Goal: Information Seeking & Learning: Get advice/opinions

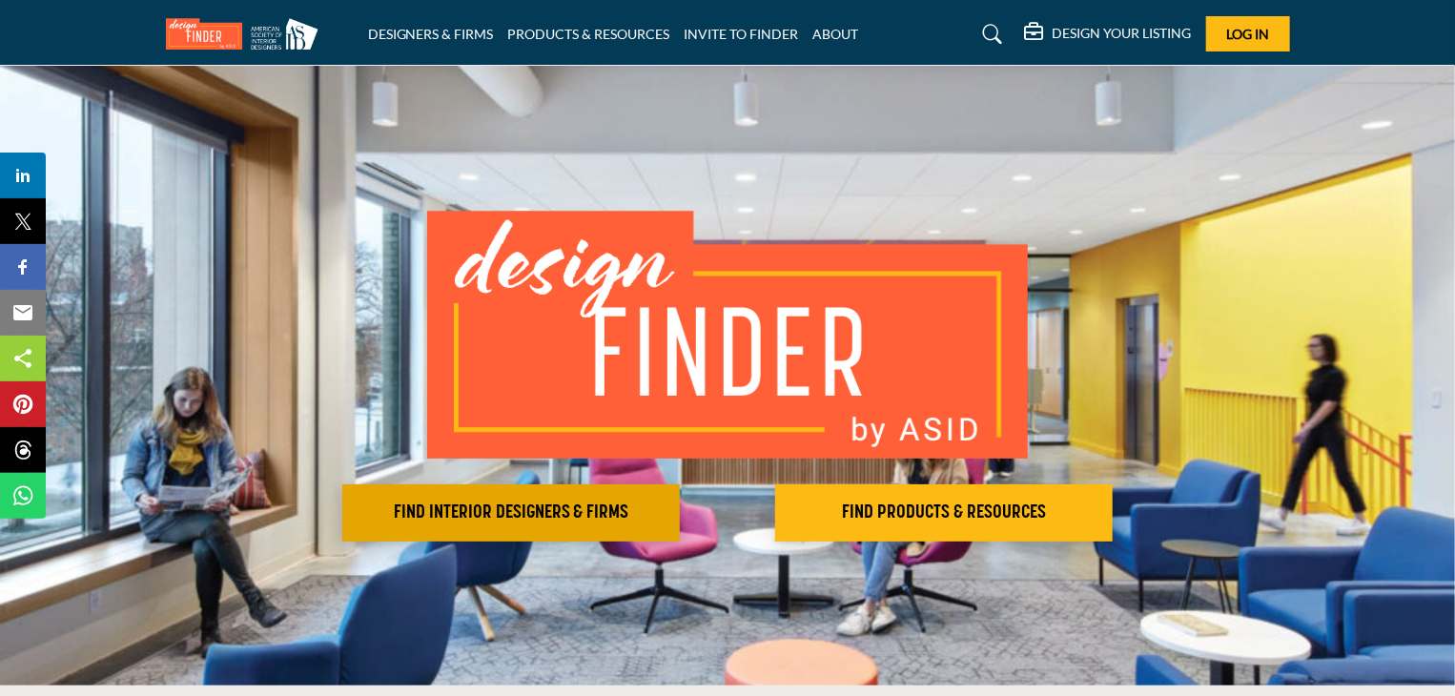
click at [594, 511] on h2 "FIND INTERIOR DESIGNERS & FIRMS" at bounding box center [511, 512] width 326 height 23
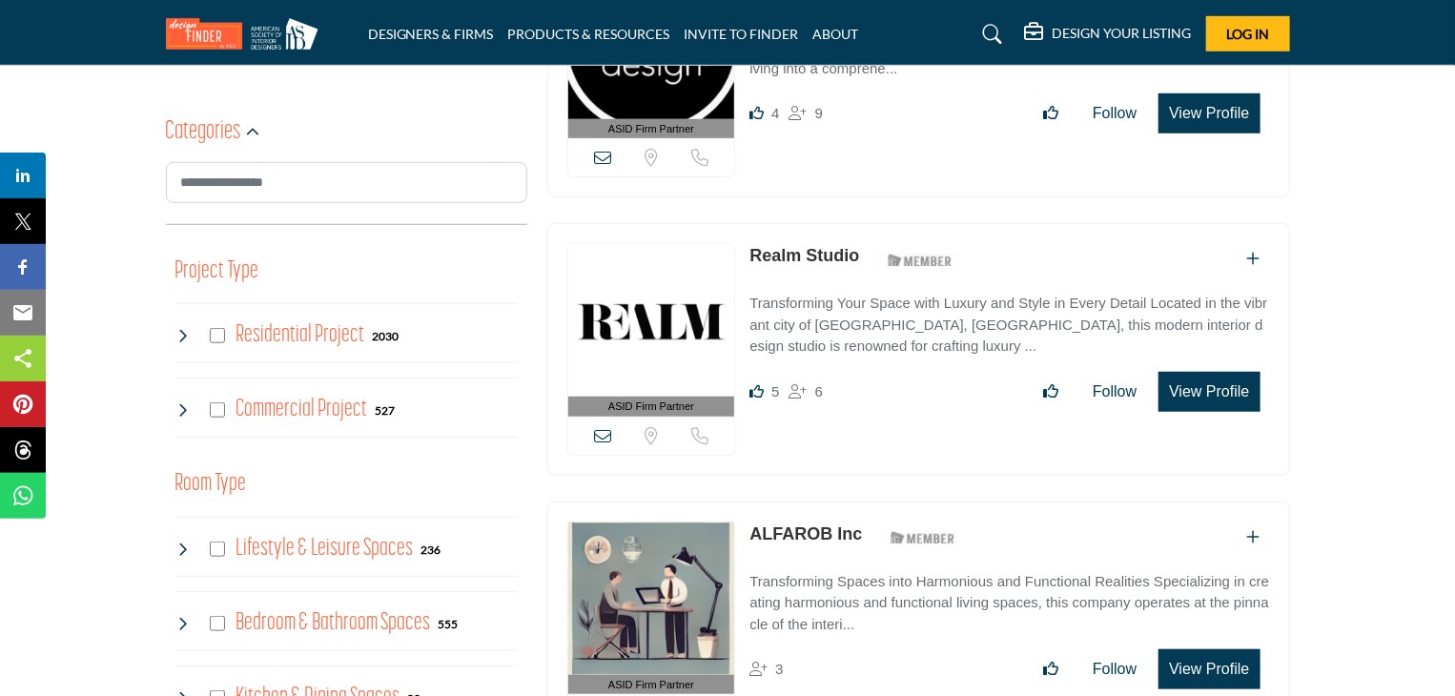
scroll to position [612, 0]
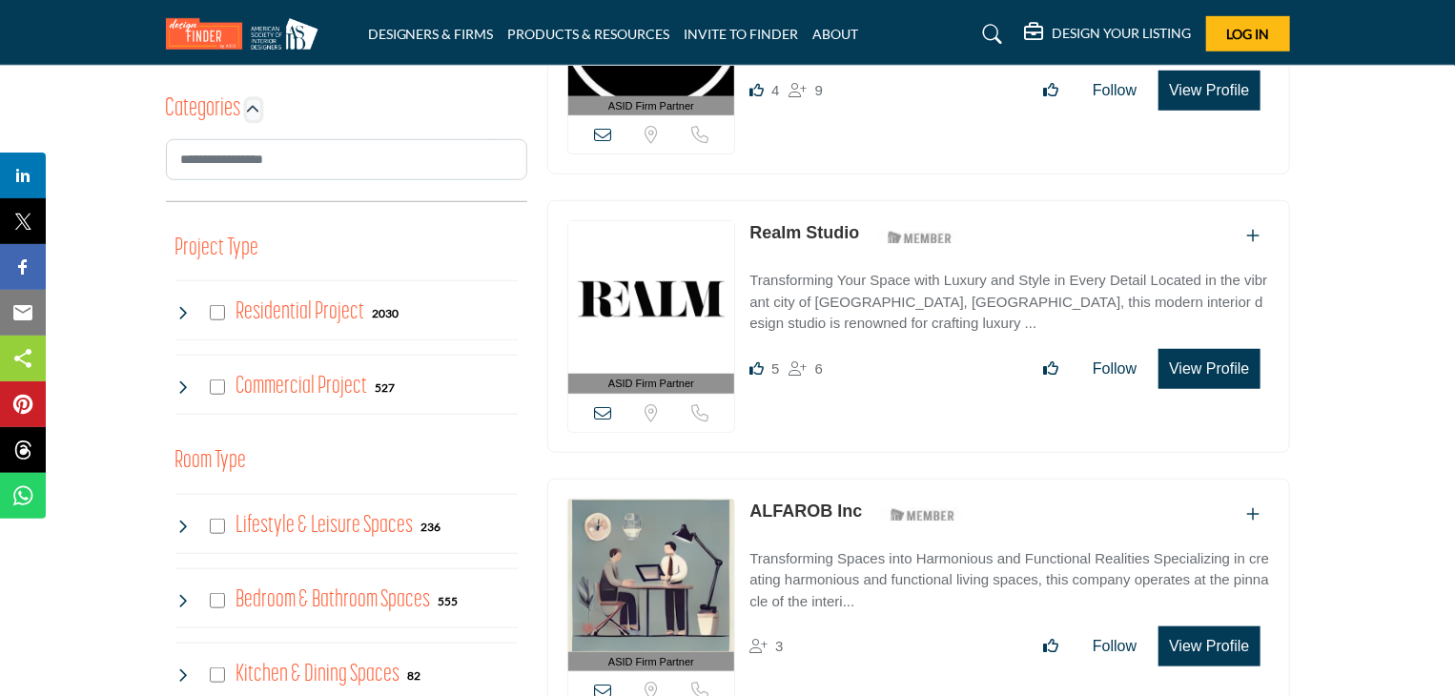
click at [249, 112] on icon "button" at bounding box center [253, 109] width 13 height 13
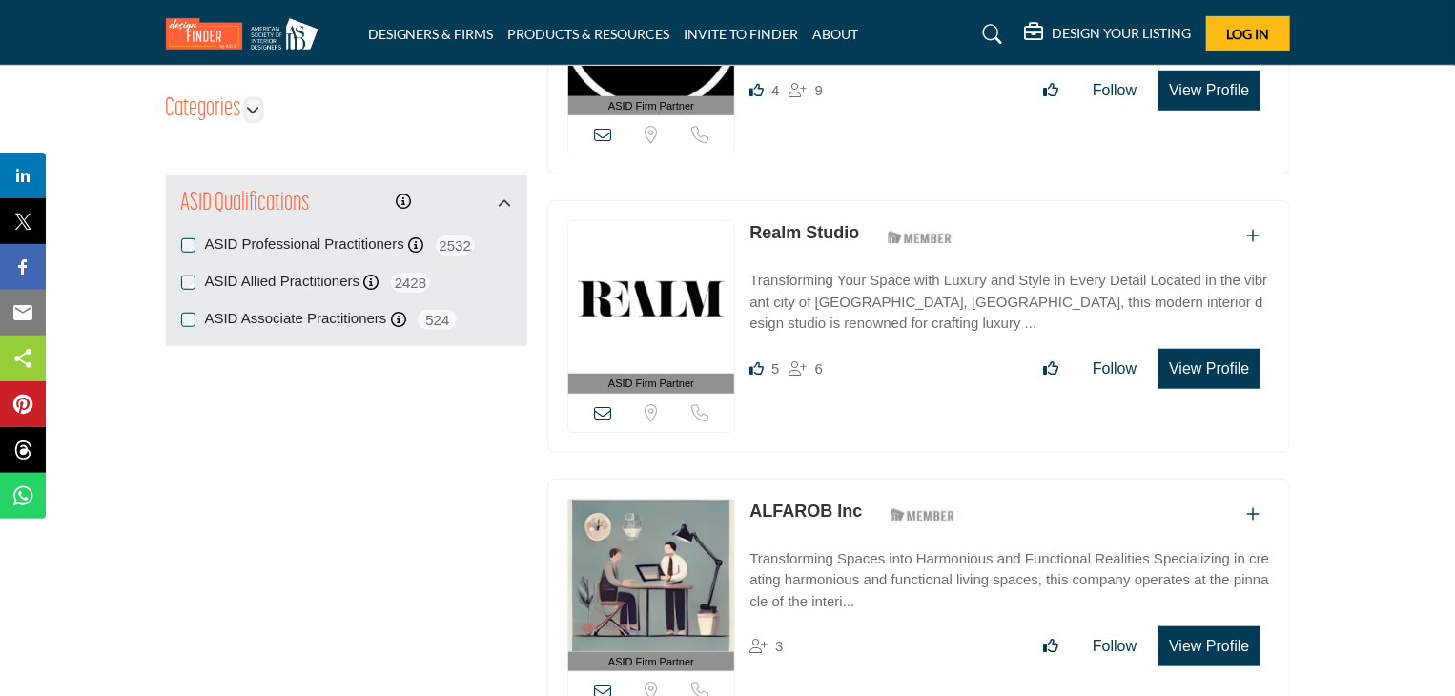
click at [255, 109] on icon "button" at bounding box center [253, 109] width 13 height 13
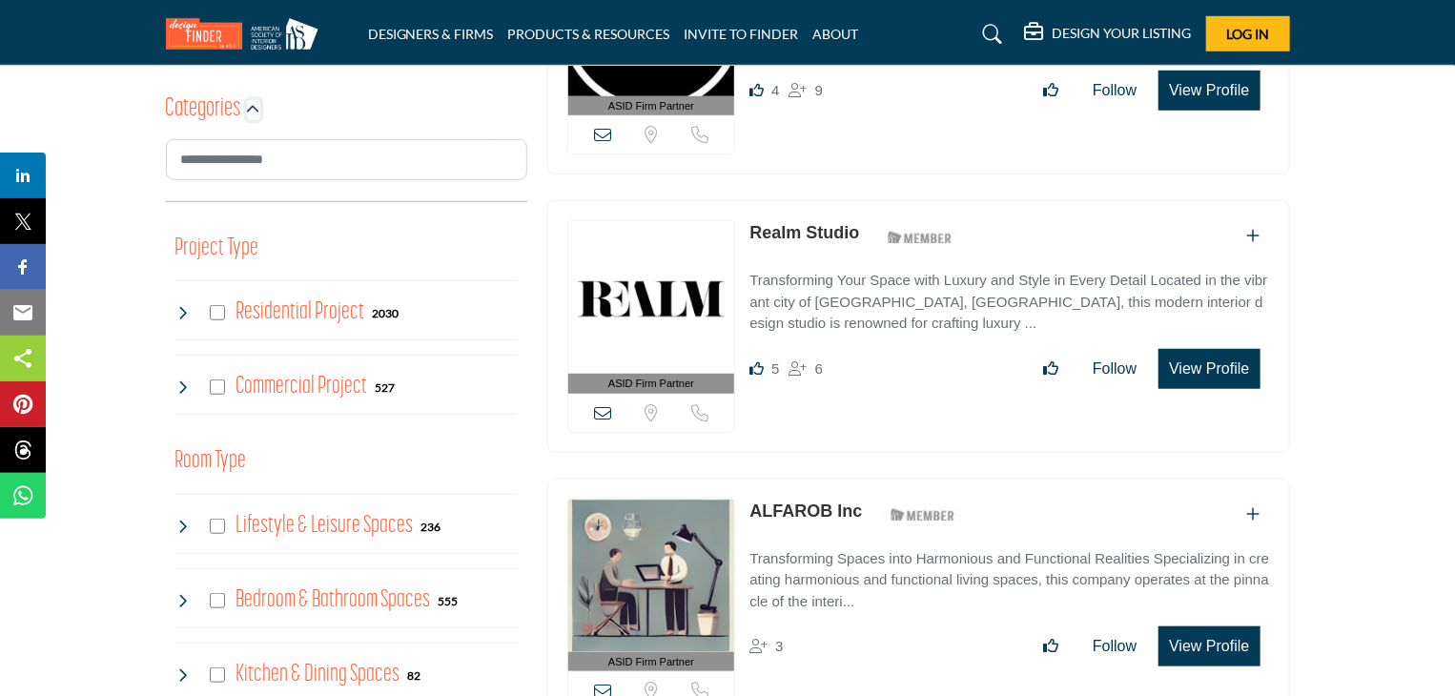
click at [255, 107] on icon "button" at bounding box center [253, 109] width 13 height 13
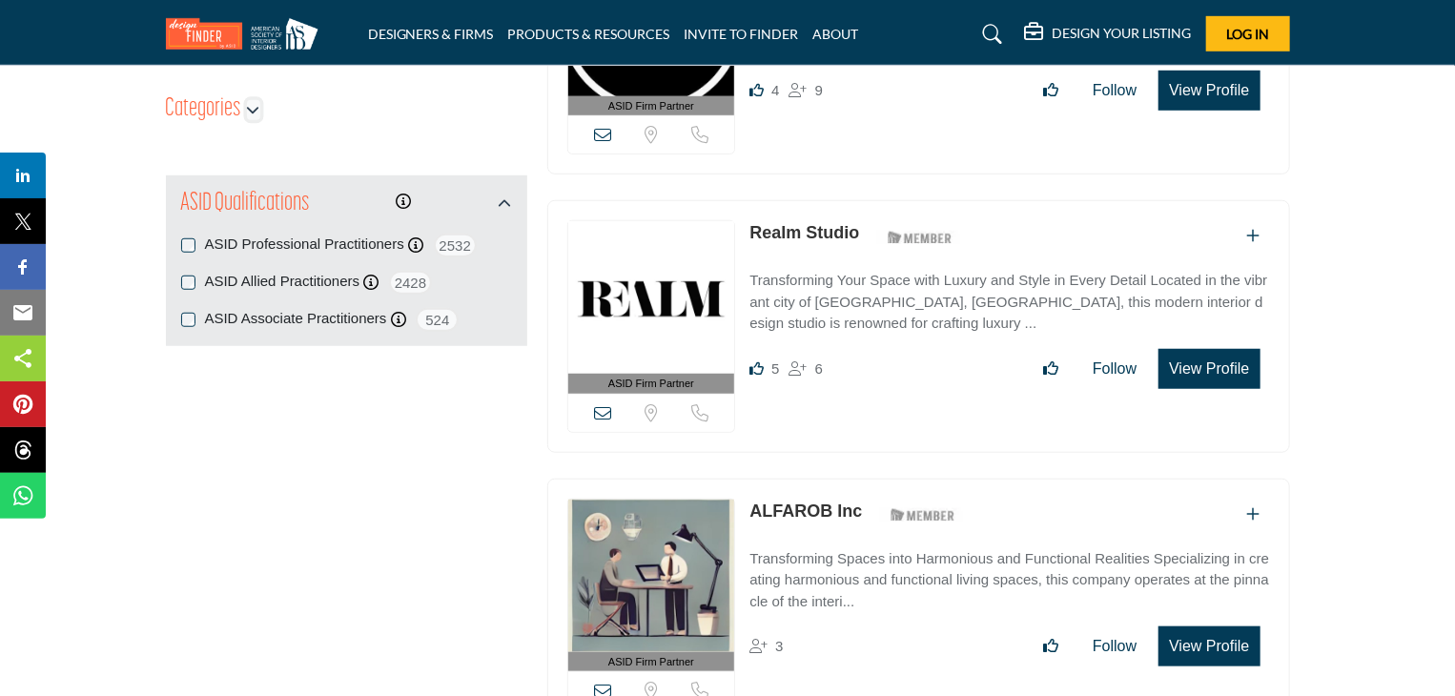
click at [255, 107] on icon "button" at bounding box center [253, 109] width 13 height 13
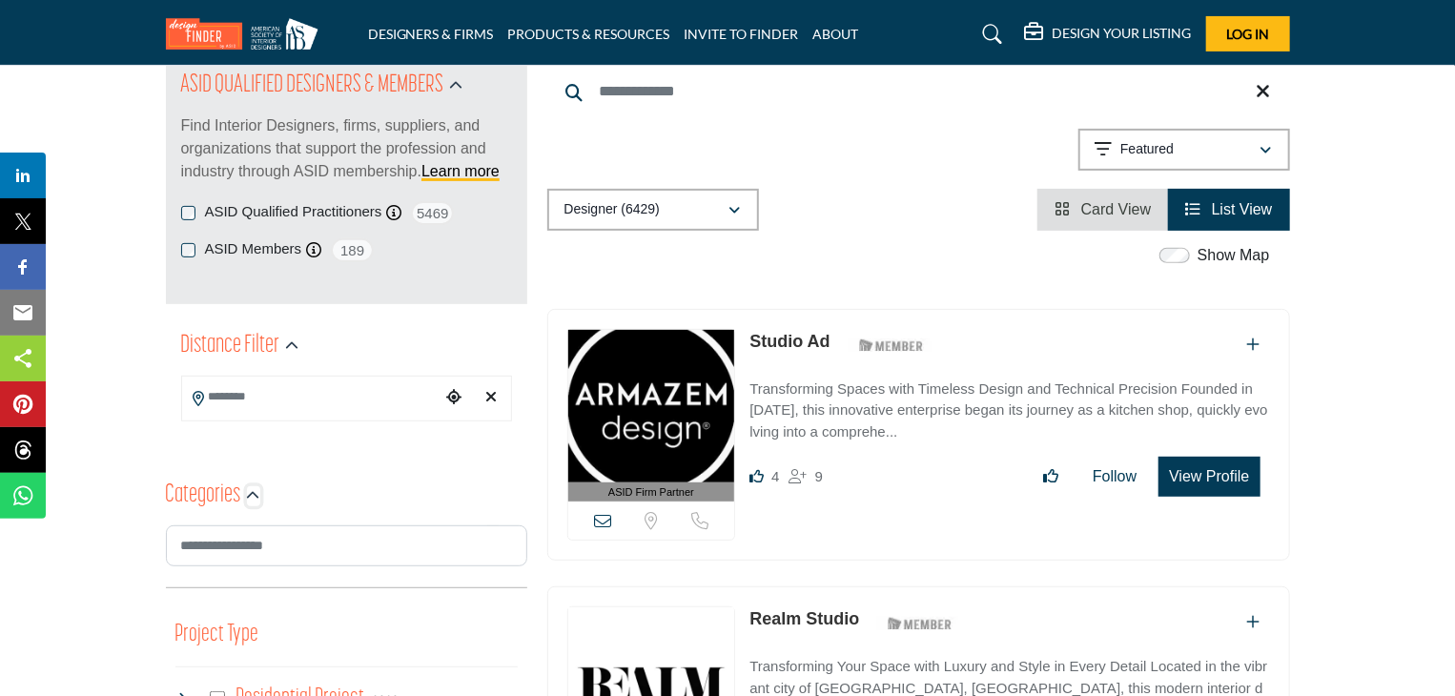
scroll to position [68, 0]
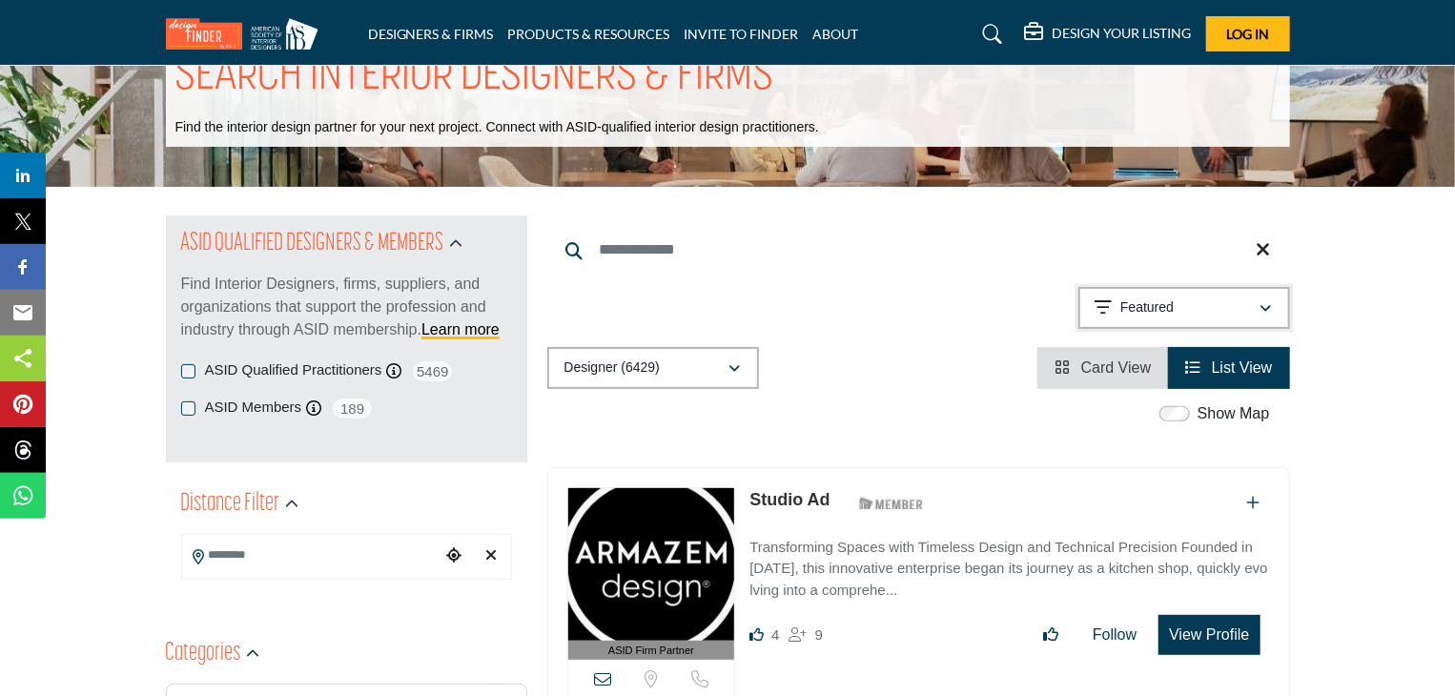
click at [1268, 302] on icon "button" at bounding box center [1265, 308] width 11 height 13
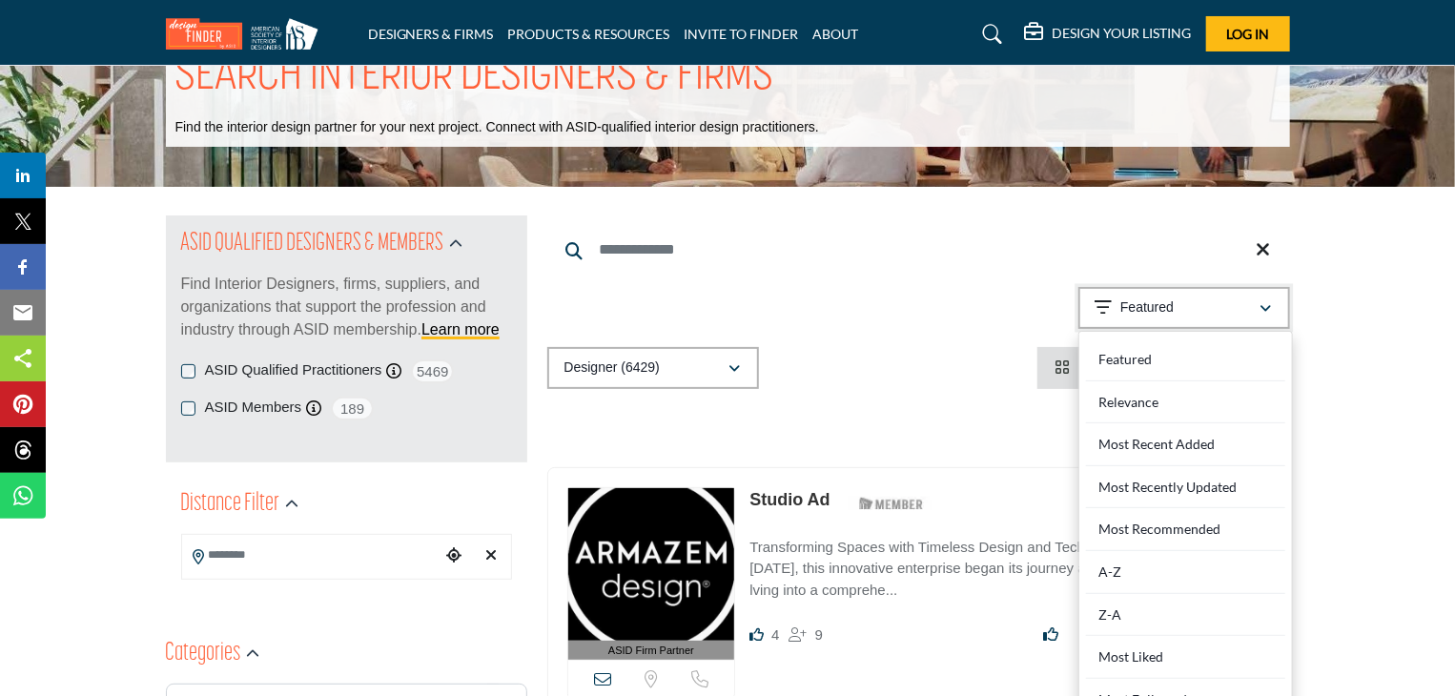
click at [1270, 302] on icon "button" at bounding box center [1265, 308] width 11 height 13
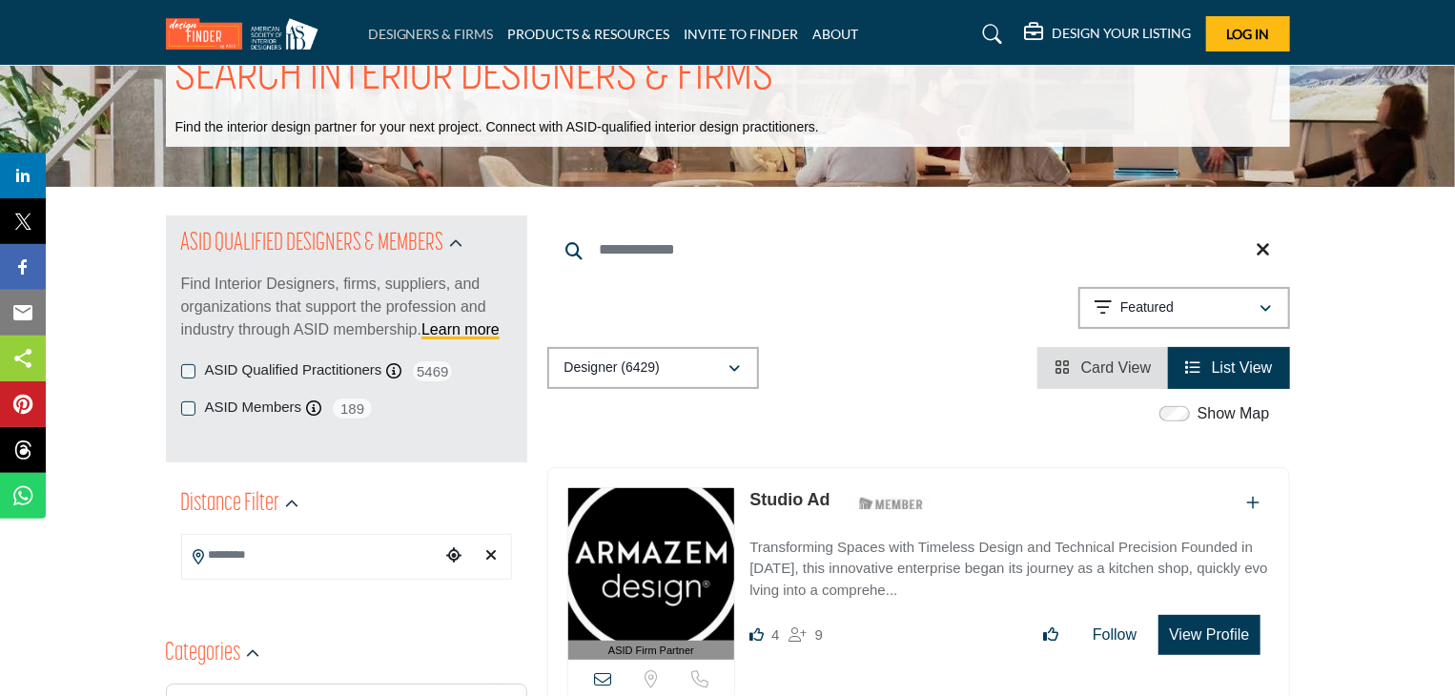
click at [468, 34] on link "DESIGNERS & FIRMS" at bounding box center [431, 34] width 126 height 16
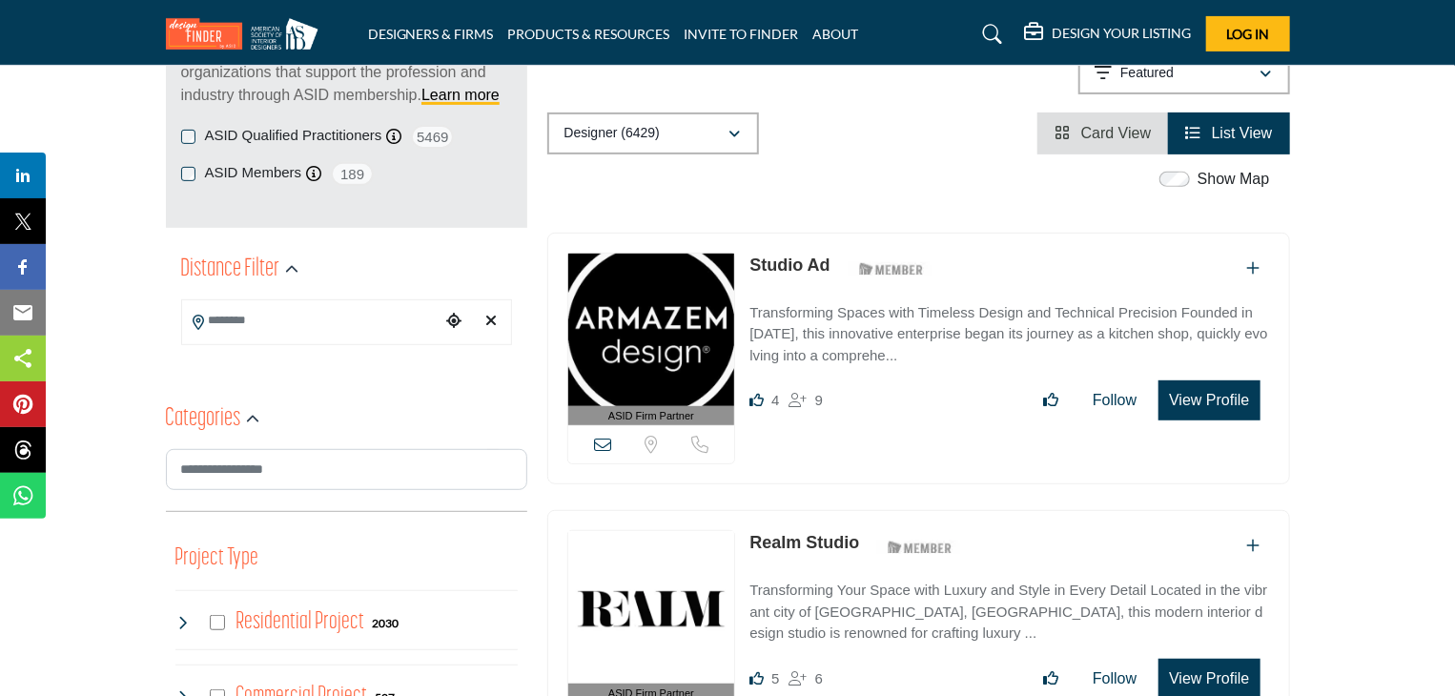
scroll to position [249, 0]
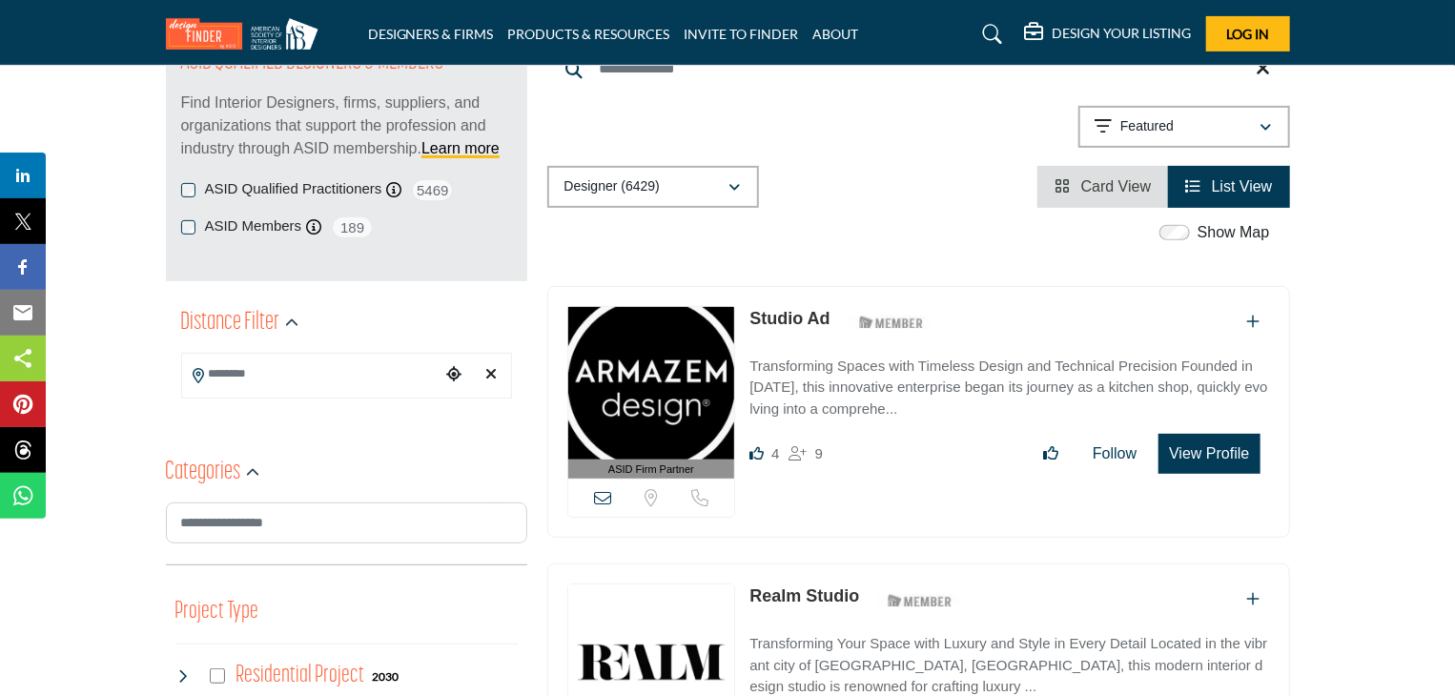
click at [1262, 193] on span "List View" at bounding box center [1242, 186] width 61 height 16
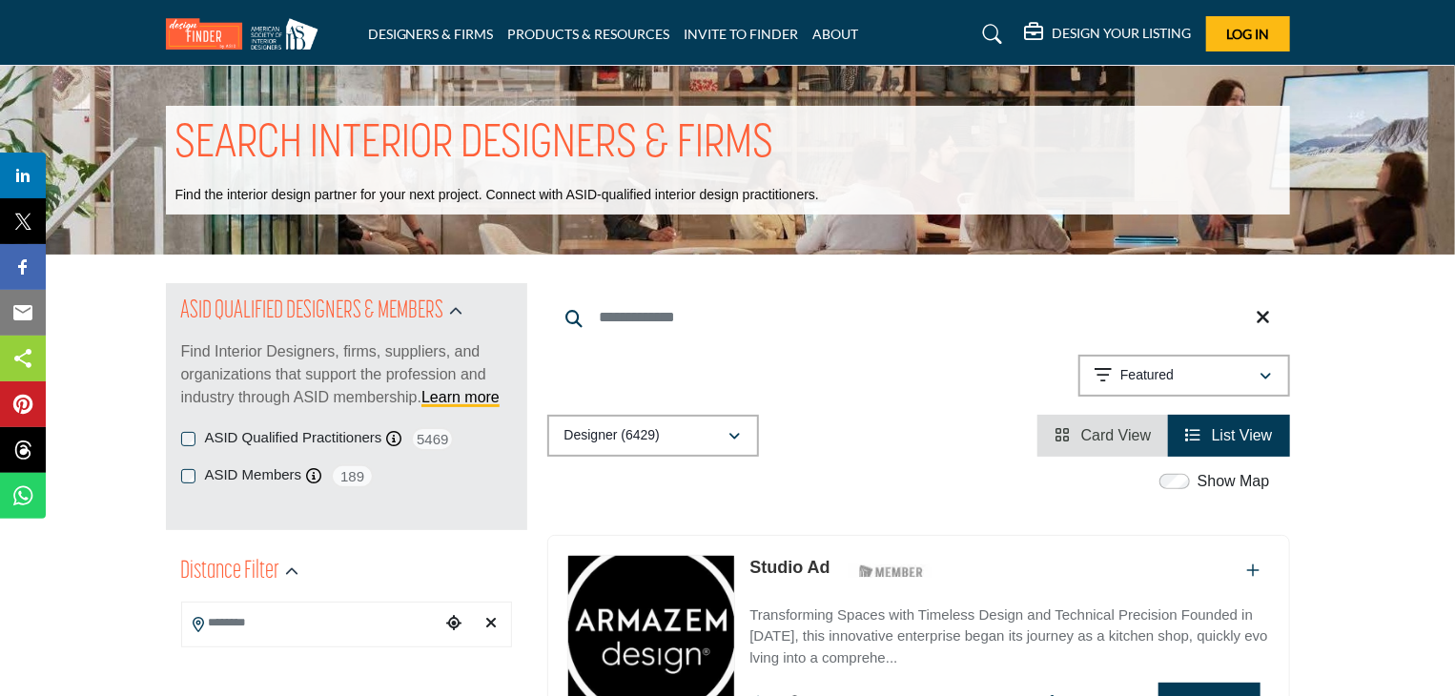
click at [1097, 454] on li "Card View" at bounding box center [1102, 436] width 131 height 42
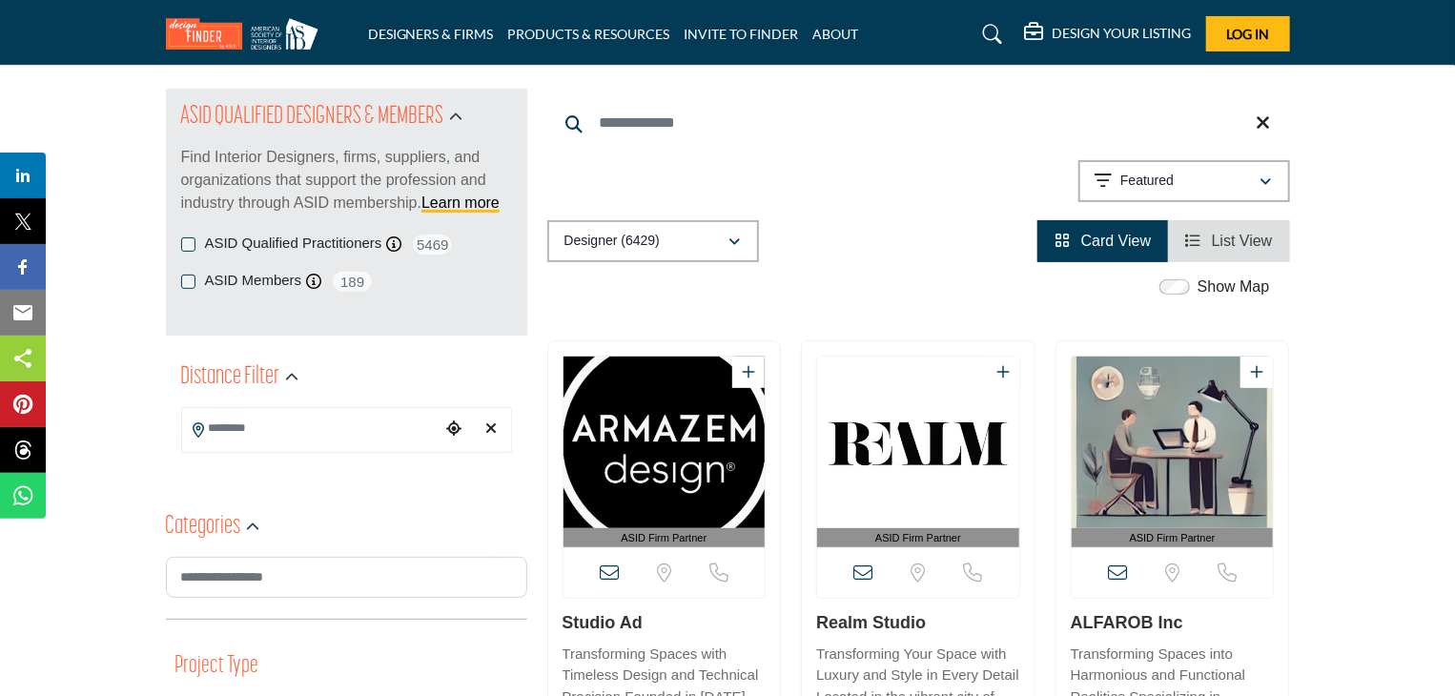
scroll to position [156, 0]
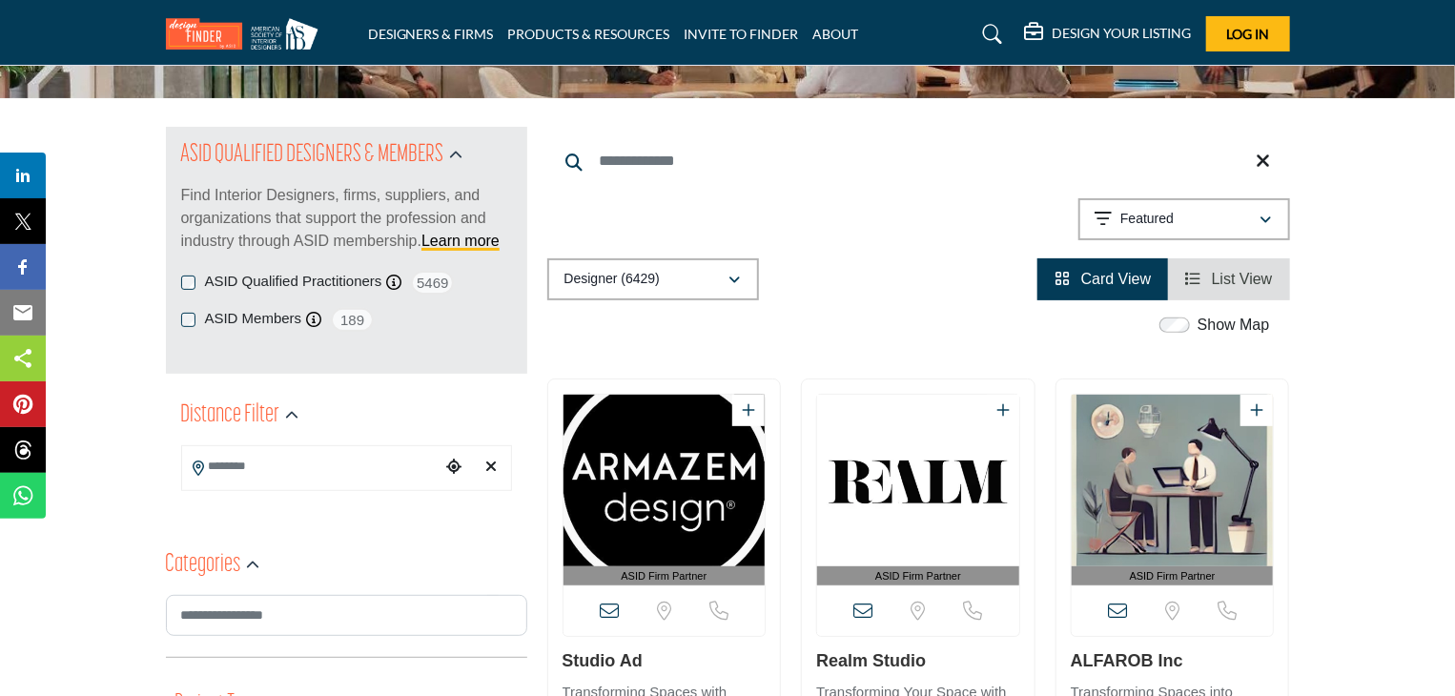
click at [1261, 281] on span "List View" at bounding box center [1242, 279] width 61 height 16
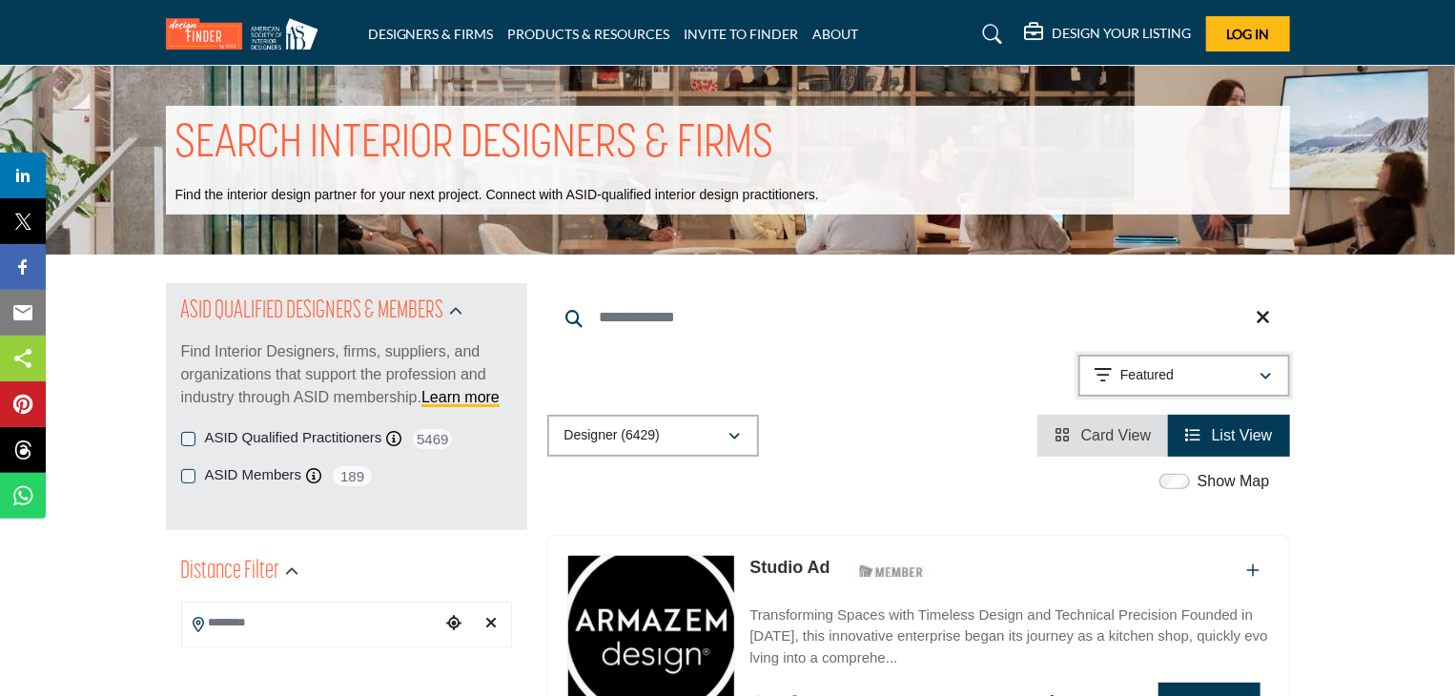
click at [1150, 367] on p "Featured" at bounding box center [1146, 375] width 53 height 19
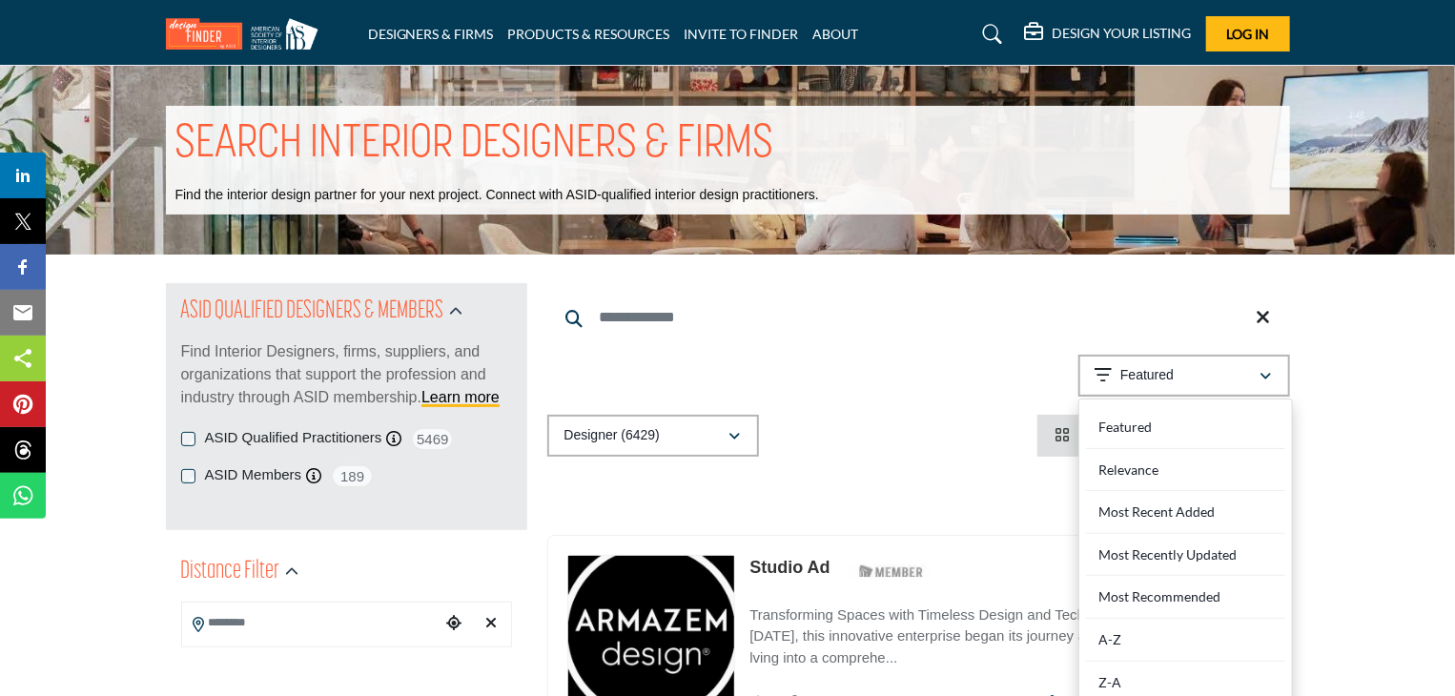
click at [1165, 308] on input "Search Keyword" at bounding box center [918, 318] width 743 height 46
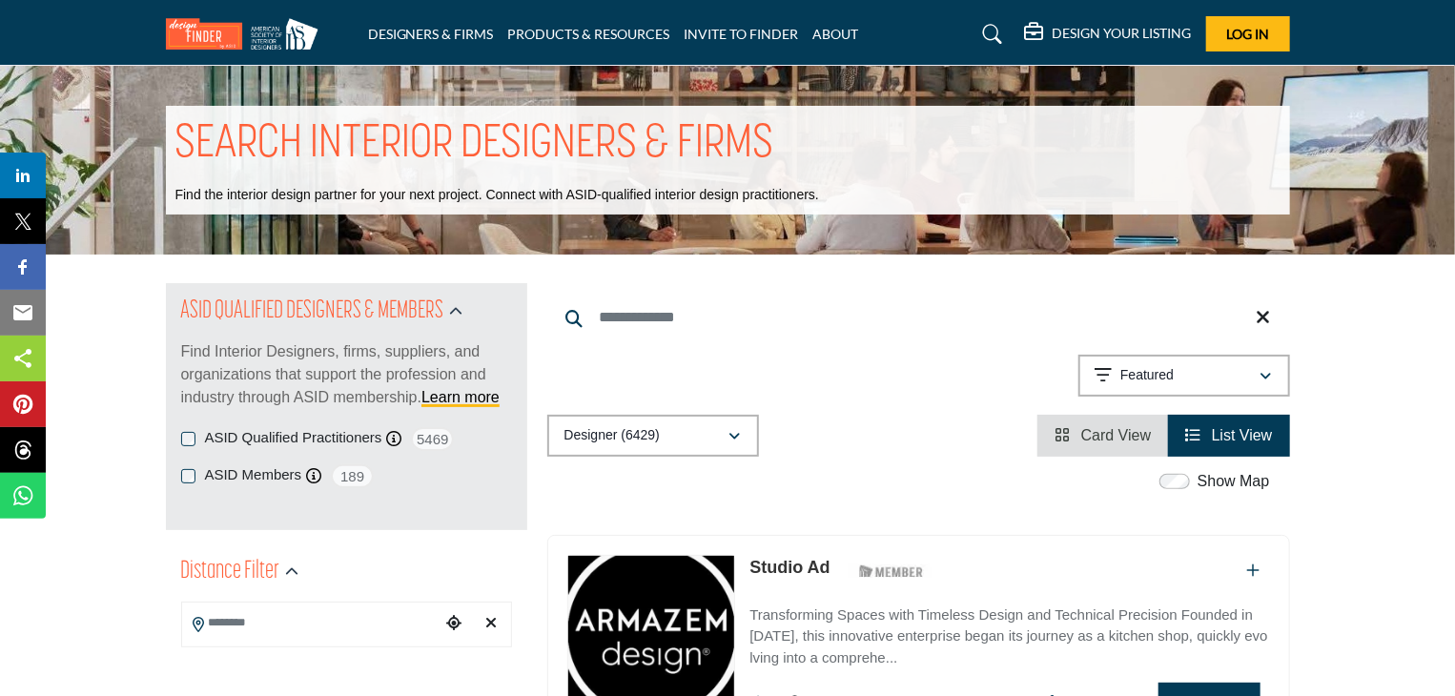
click at [280, 628] on input "Search Location" at bounding box center [310, 622] width 257 height 37
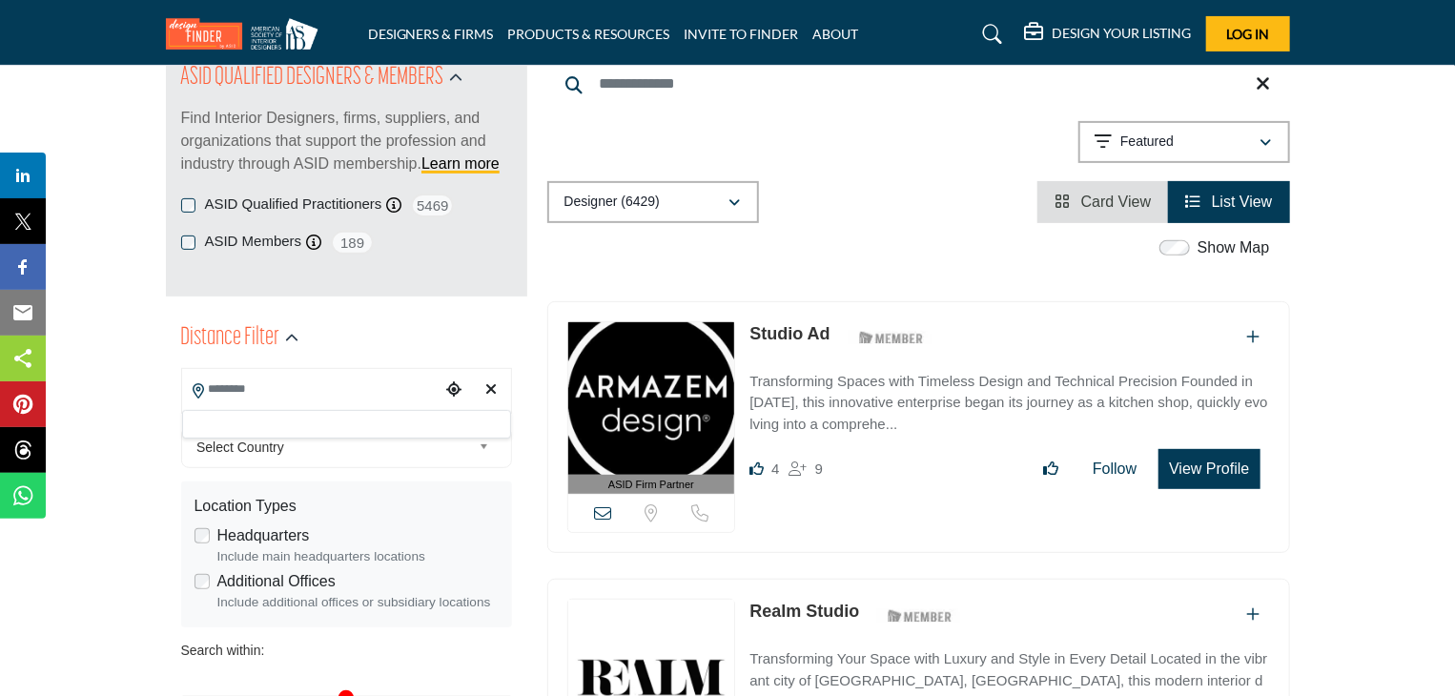
scroll to position [250, 0]
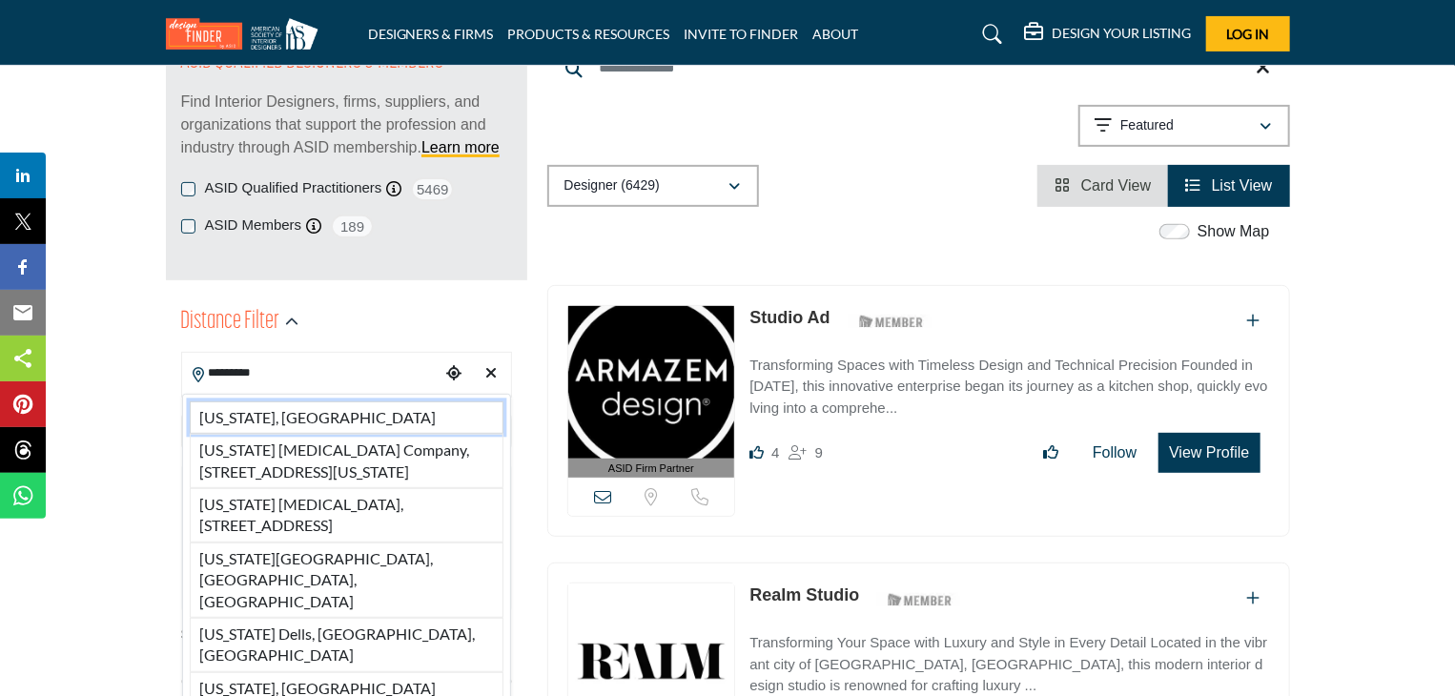
click at [286, 422] on li "[US_STATE], [GEOGRAPHIC_DATA]" at bounding box center [347, 417] width 314 height 32
type input "**********"
type input "***"
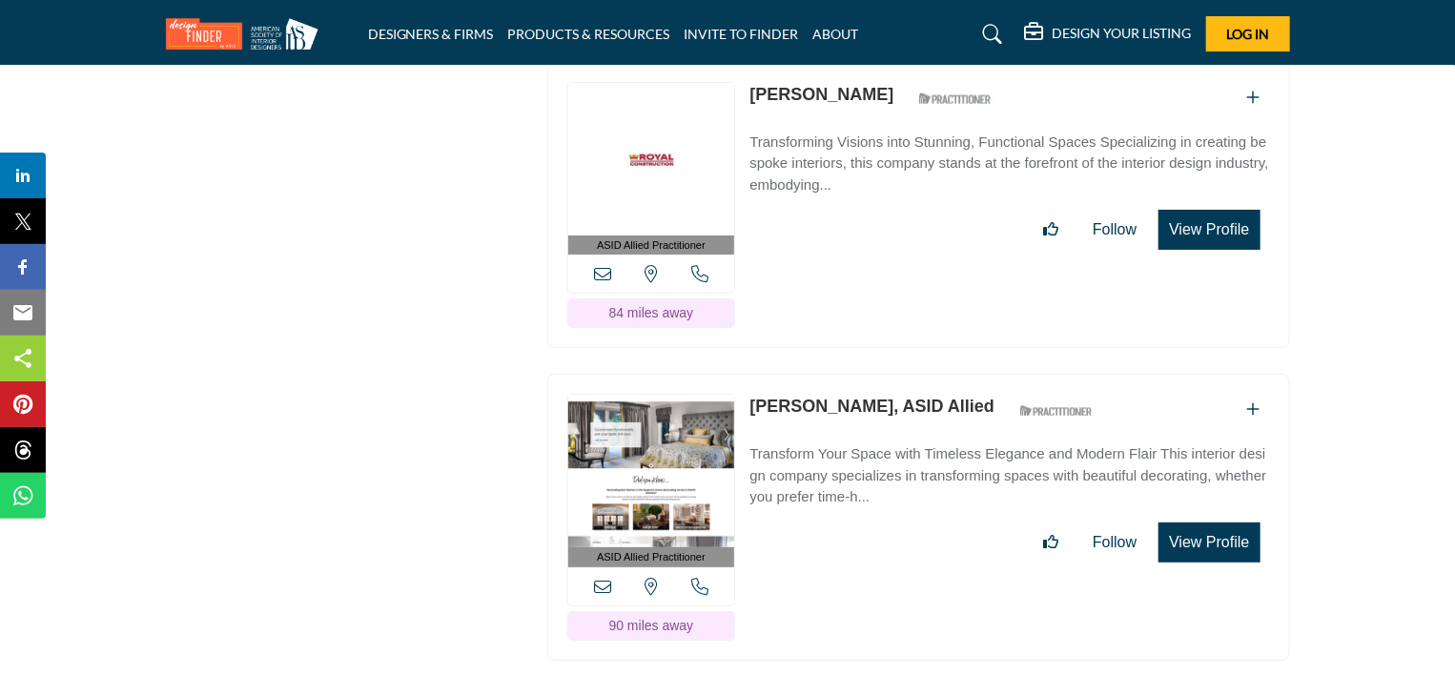
scroll to position [3674, 0]
